Goal: Task Accomplishment & Management: Manage account settings

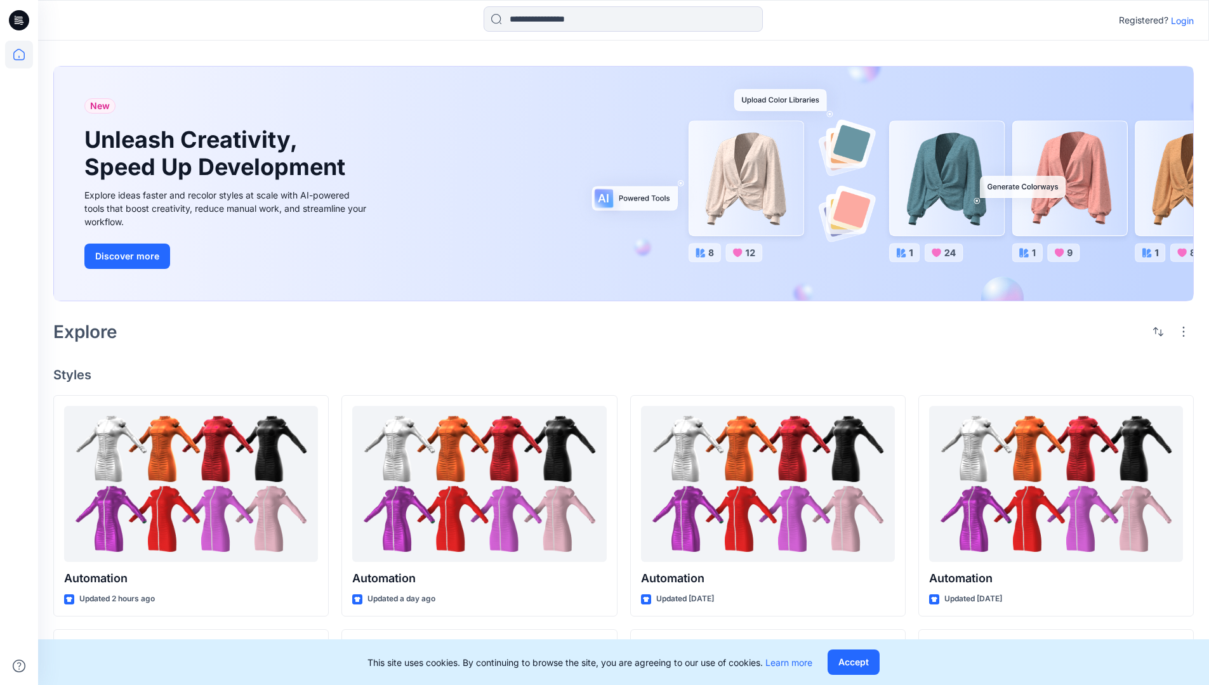
click at [1179, 20] on p "Login" at bounding box center [1182, 20] width 23 height 13
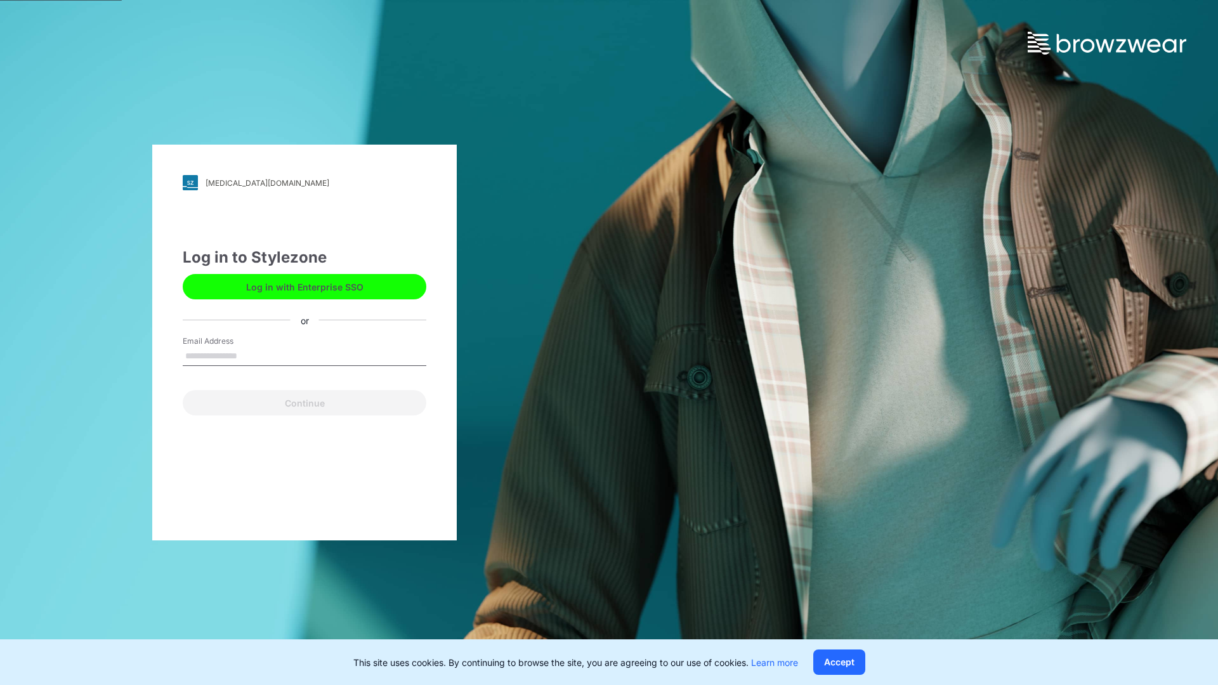
click at [251, 355] on input "Email Address" at bounding box center [305, 356] width 244 height 19
type input "**********"
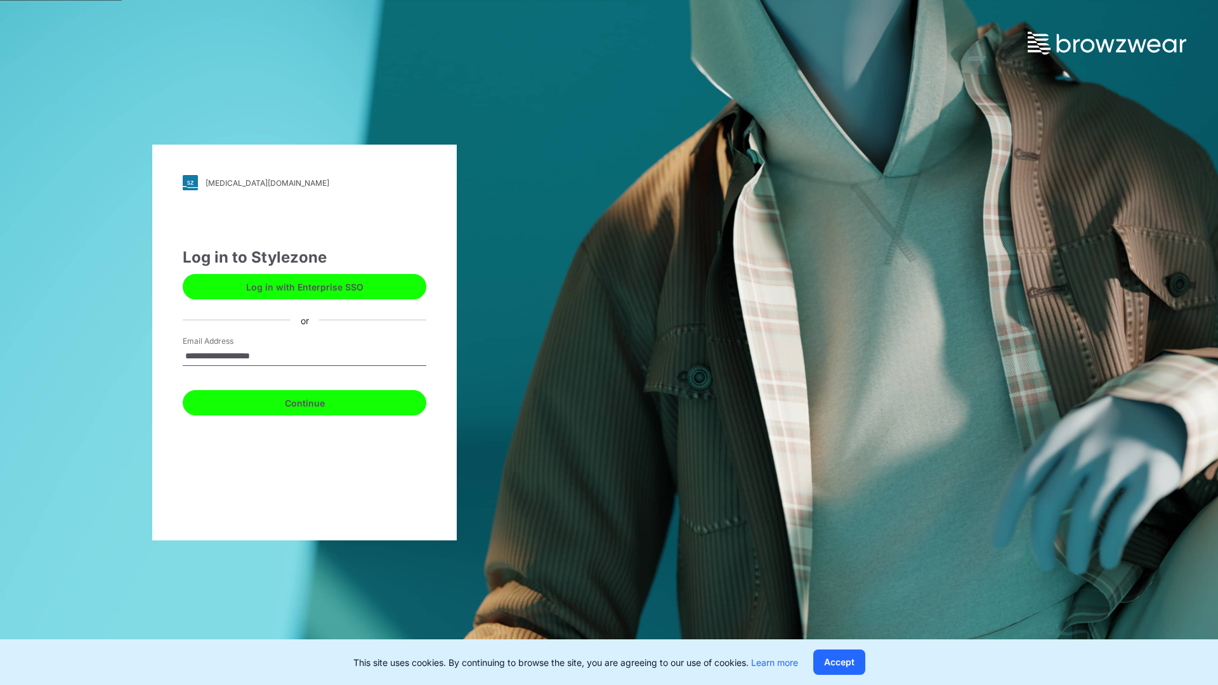
click at [319, 401] on button "Continue" at bounding box center [305, 402] width 244 height 25
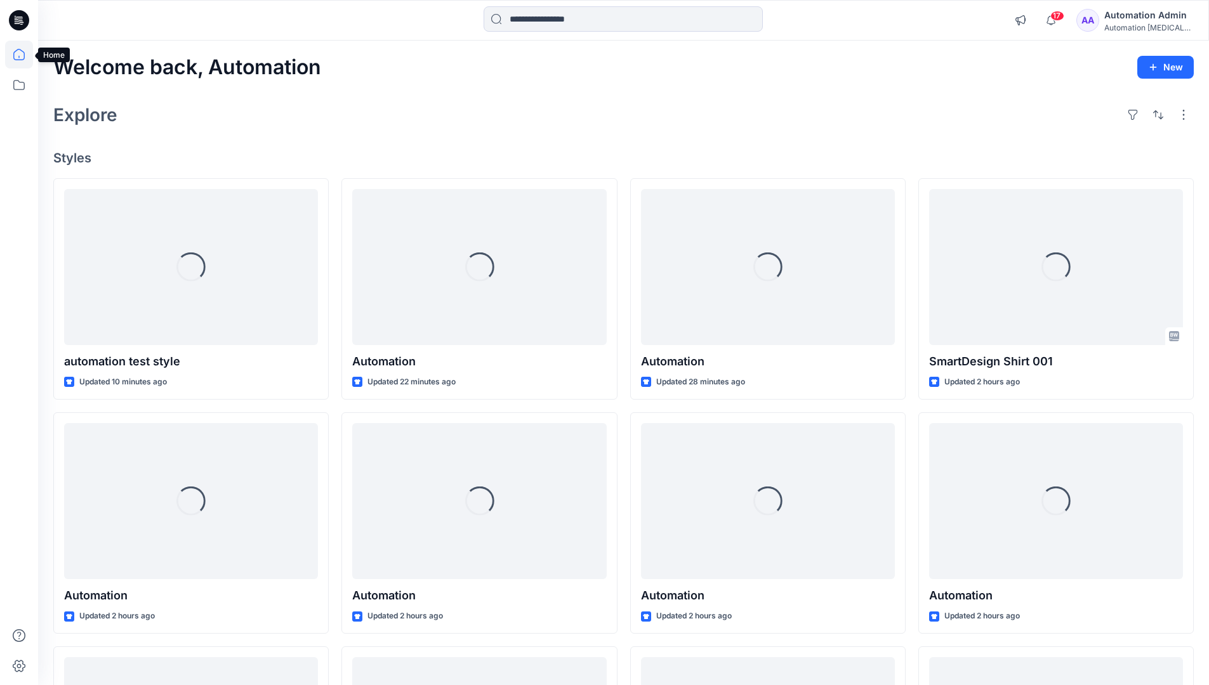
click at [24, 55] on icon at bounding box center [18, 54] width 11 height 11
click at [18, 88] on icon at bounding box center [19, 85] width 28 height 28
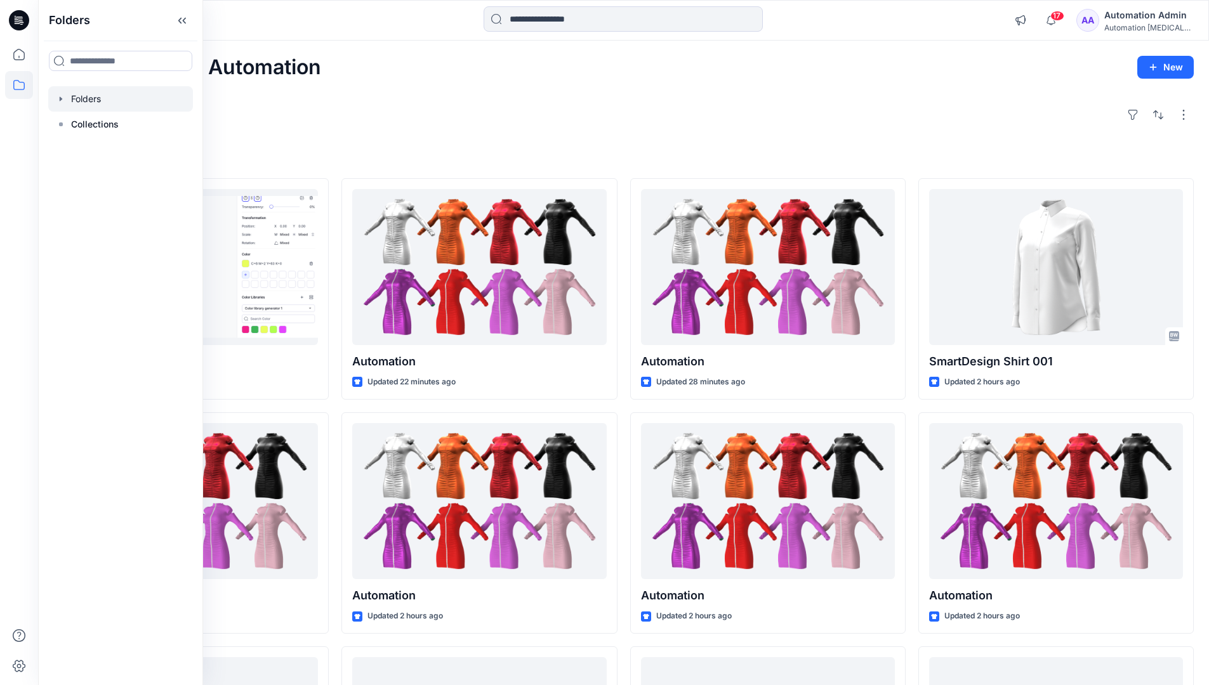
click at [80, 98] on div at bounding box center [120, 98] width 145 height 25
